Goal: Task Accomplishment & Management: Manage account settings

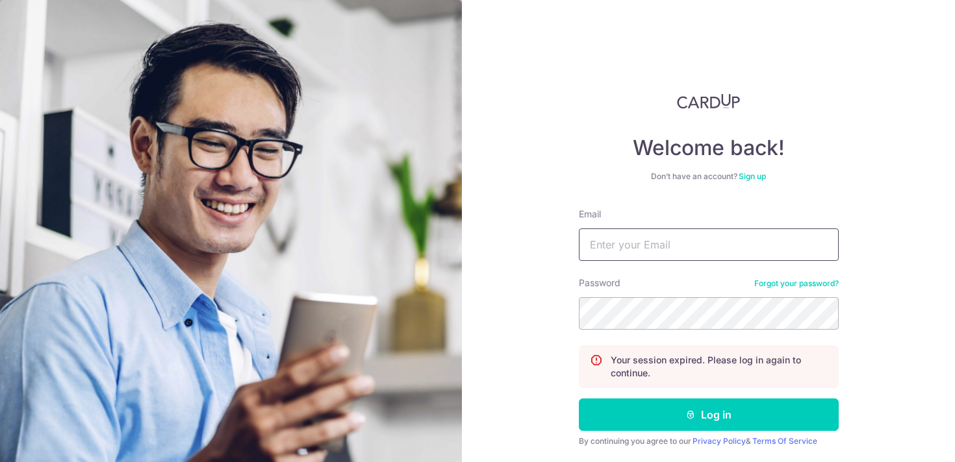
click at [647, 254] on input "Email" at bounding box center [709, 245] width 260 height 32
type input "[EMAIL_ADDRESS][DOMAIN_NAME]"
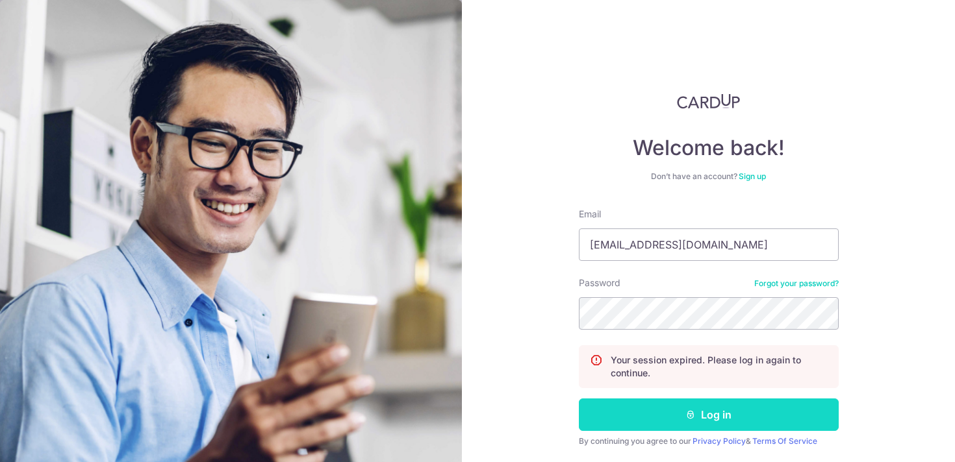
click at [697, 419] on button "Log in" at bounding box center [709, 415] width 260 height 32
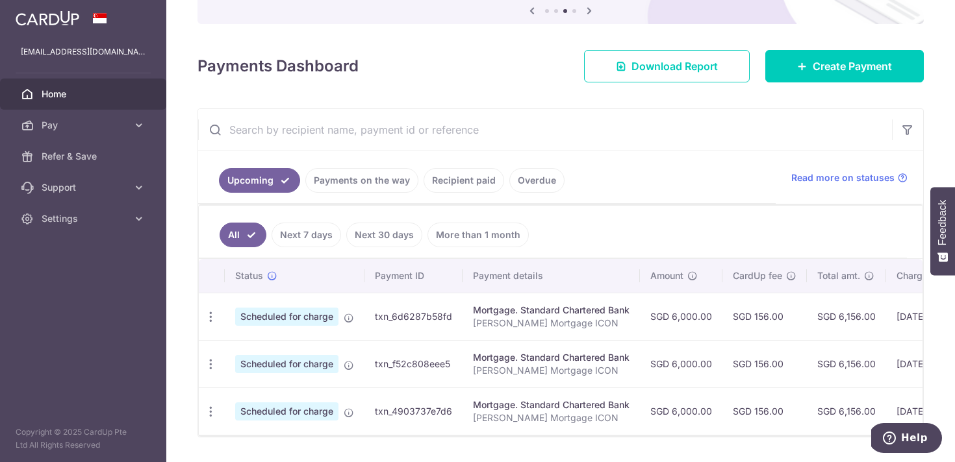
scroll to position [143, 0]
click at [210, 320] on icon "button" at bounding box center [211, 317] width 14 height 14
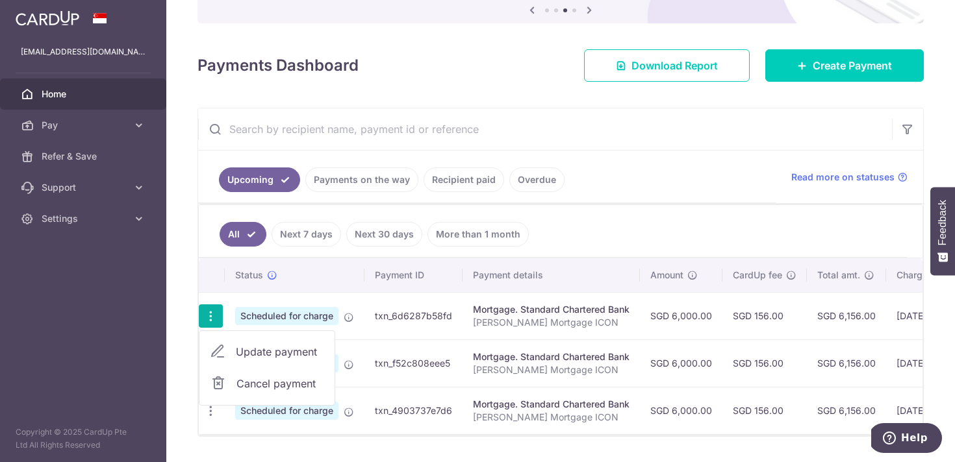
click at [267, 351] on span "Update payment" at bounding box center [280, 352] width 88 height 16
radio input "true"
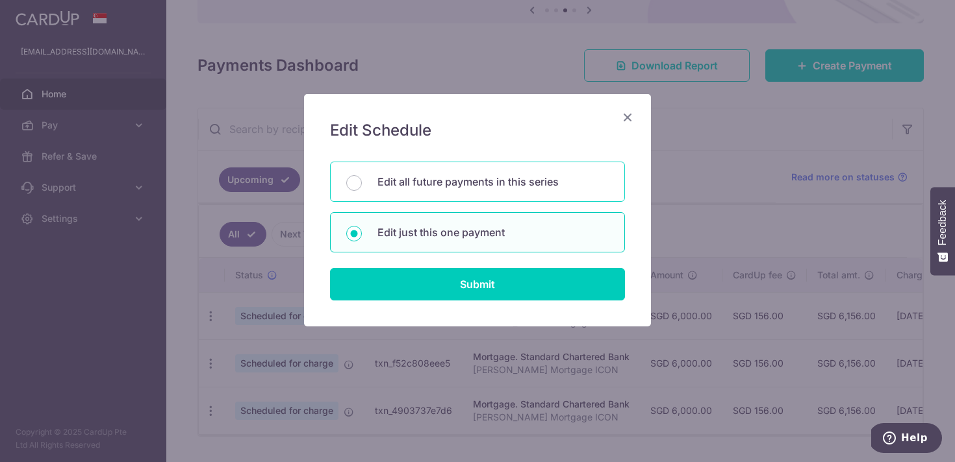
click at [408, 178] on p "Edit all future payments in this series" at bounding box center [492, 182] width 231 height 16
click at [362, 178] on input "Edit all future payments in this series" at bounding box center [354, 183] width 16 height 16
radio input "true"
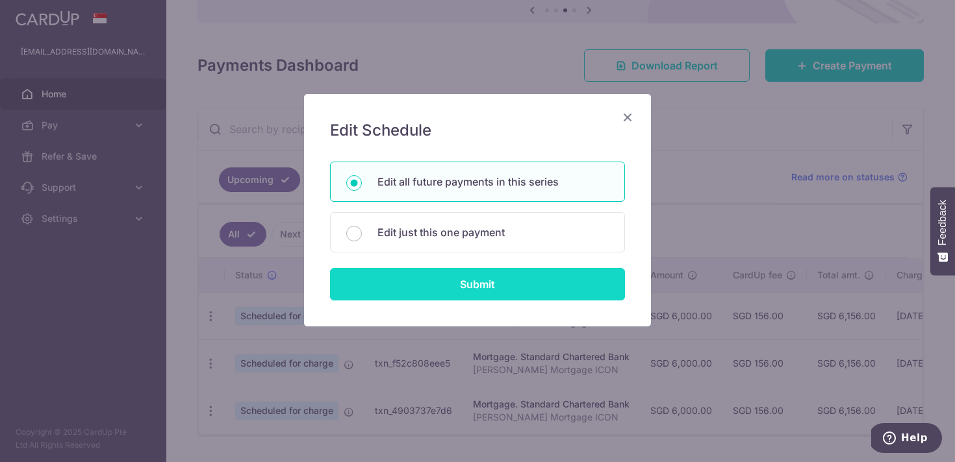
click at [442, 284] on input "Submit" at bounding box center [477, 284] width 295 height 32
radio input "true"
type input "6,000.00"
type input "[PERSON_NAME] Mortgage ICON"
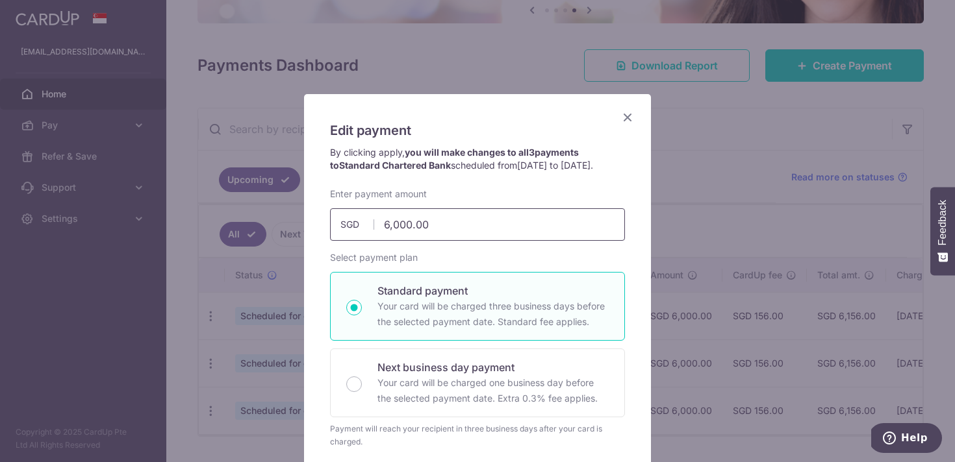
click at [397, 241] on input "6,000.00" at bounding box center [477, 224] width 295 height 32
type input "3,400.00"
click at [432, 316] on p "Your card will be charged three business days before the selected payment date.…" at bounding box center [492, 314] width 231 height 31
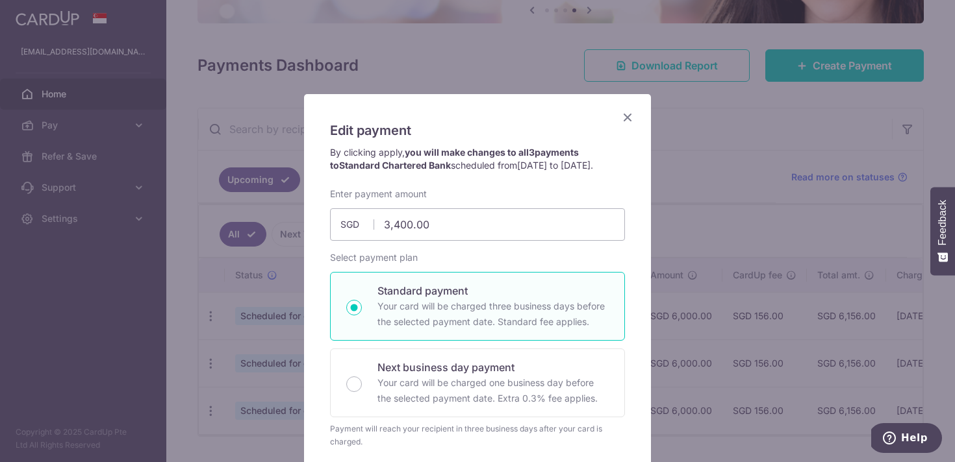
click at [362, 316] on input "Standard payment Your card will be charged three business days before the selec…" at bounding box center [354, 308] width 16 height 16
radio input "true"
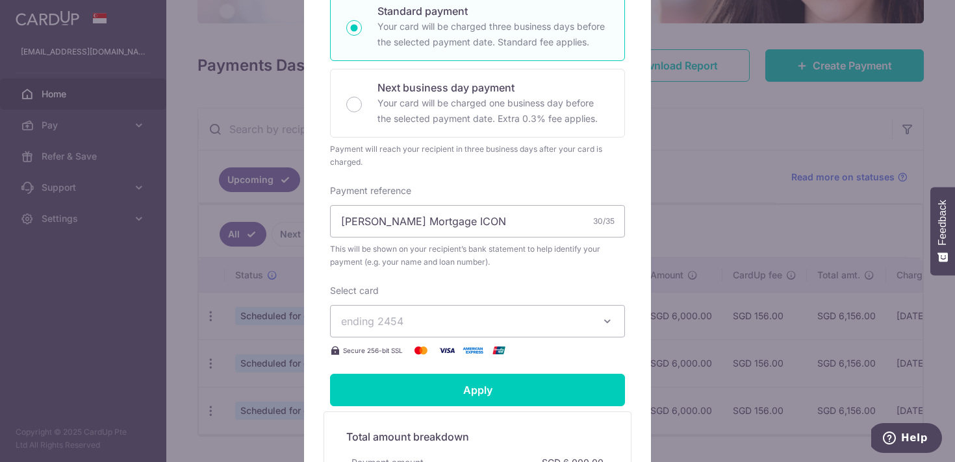
scroll to position [282, 0]
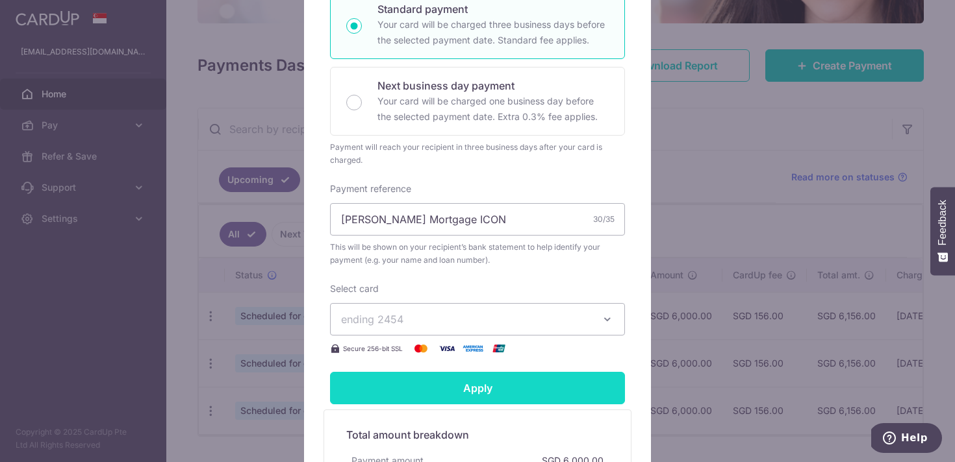
click at [464, 403] on input "Apply" at bounding box center [477, 388] width 295 height 32
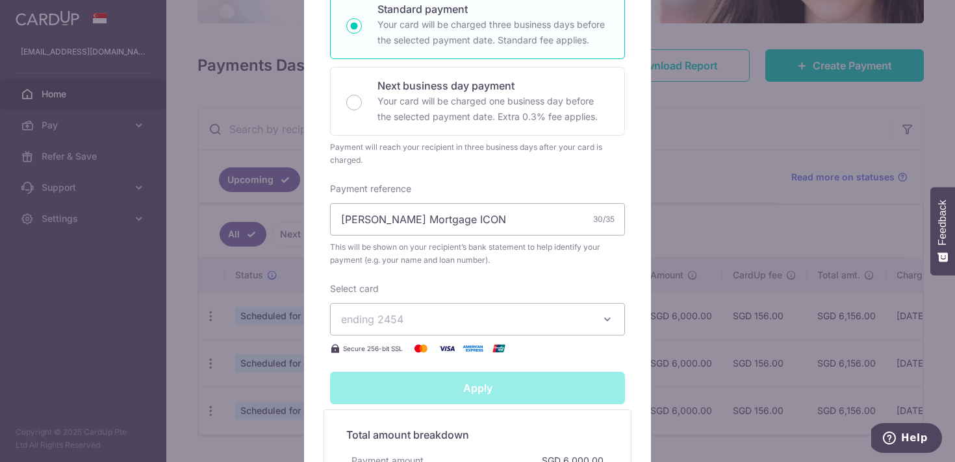
type input "Successfully Applied"
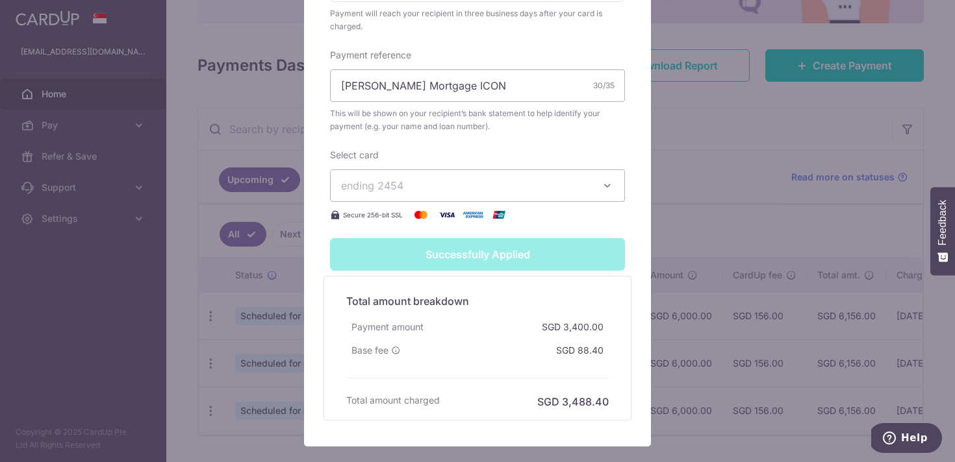
scroll to position [0, 0]
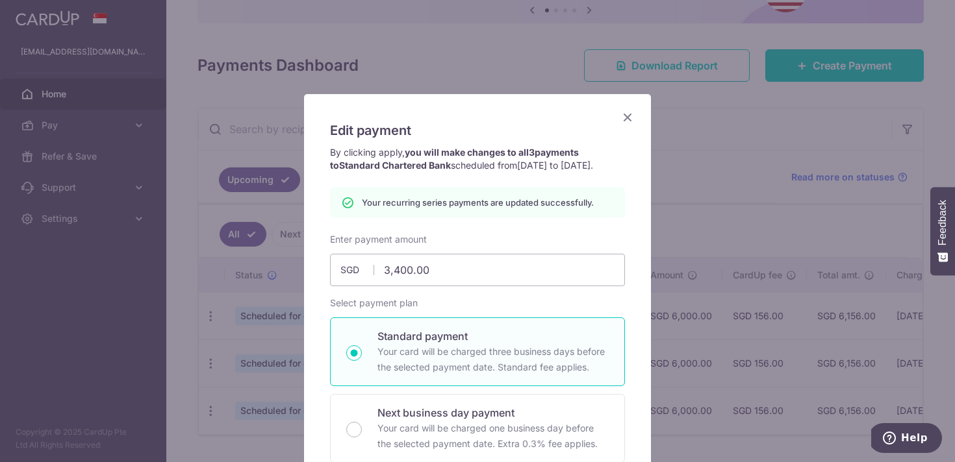
click at [624, 119] on icon "Close" at bounding box center [628, 117] width 16 height 16
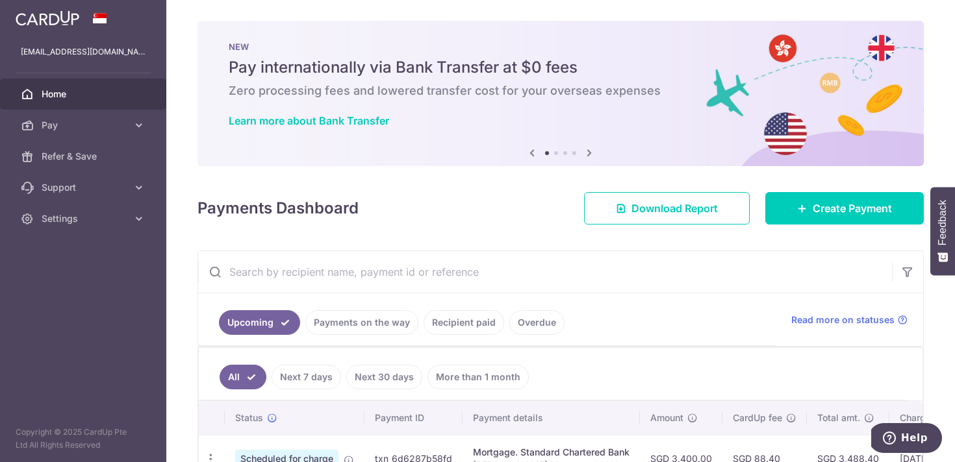
scroll to position [179, 0]
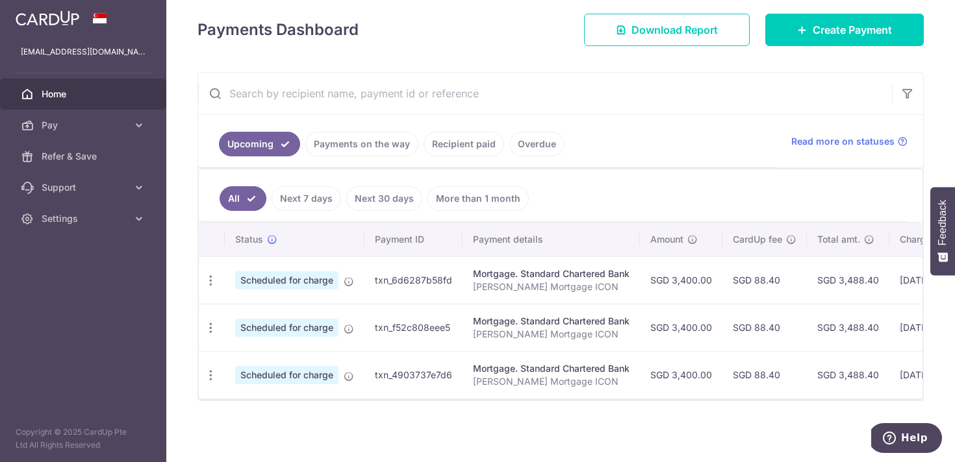
click at [849, 279] on td "SGD 3,488.40" at bounding box center [848, 280] width 82 height 47
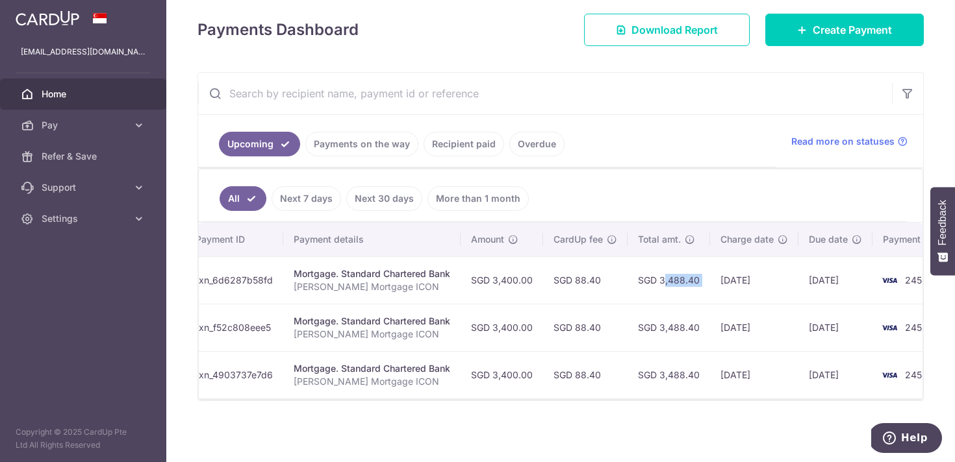
scroll to position [0, 221]
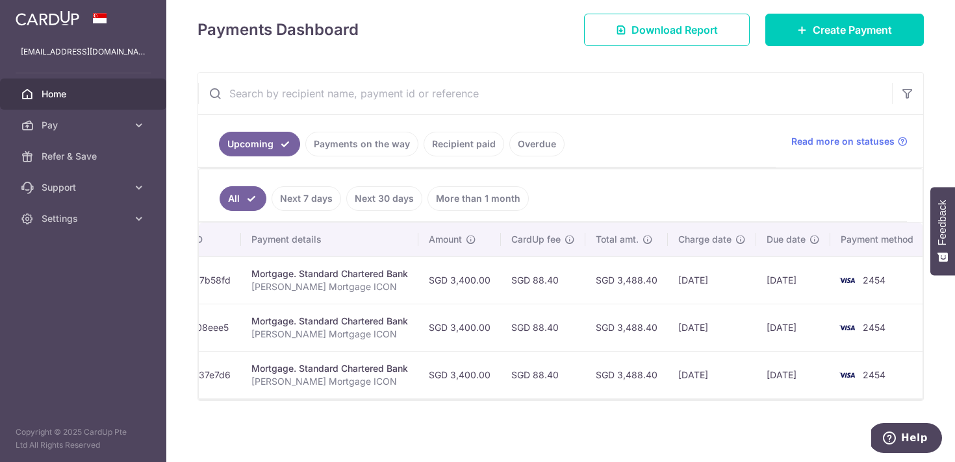
click at [794, 277] on td "[DATE]" at bounding box center [793, 280] width 74 height 47
click at [308, 197] on link "Next 7 days" at bounding box center [305, 198] width 69 height 25
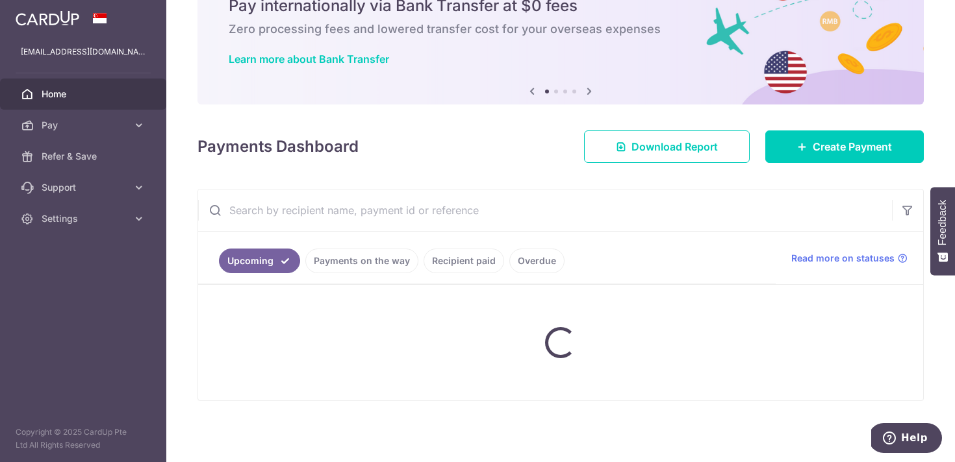
scroll to position [172, 0]
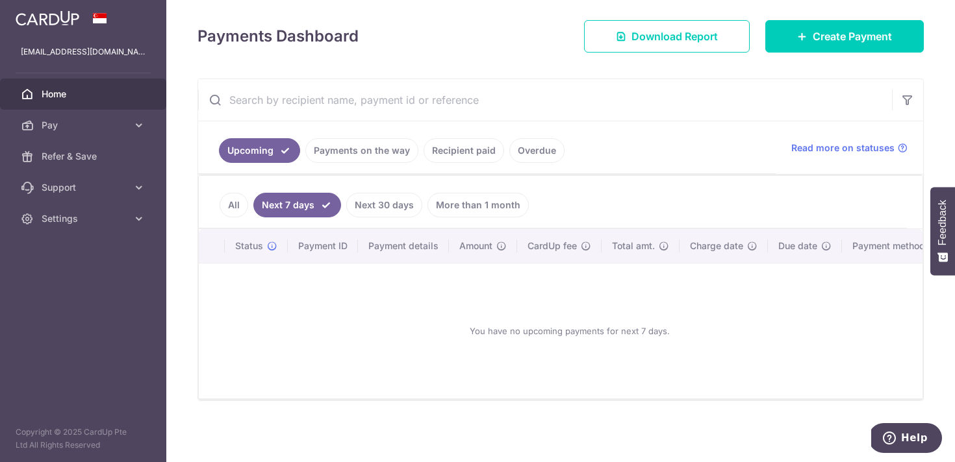
click at [245, 205] on link "All" at bounding box center [233, 205] width 29 height 25
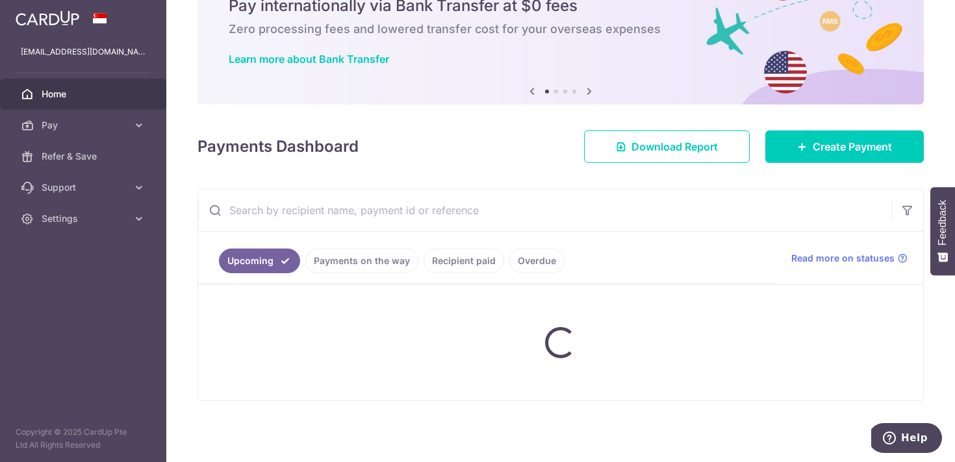
scroll to position [179, 0]
